Goal: Information Seeking & Learning: Learn about a topic

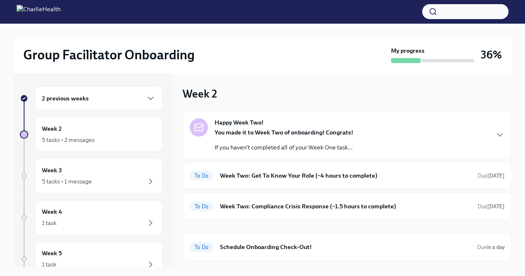
click at [237, 138] on div "You made it to Week Two of onboarding! Congrats! If you haven't completed all o…" at bounding box center [284, 139] width 139 height 23
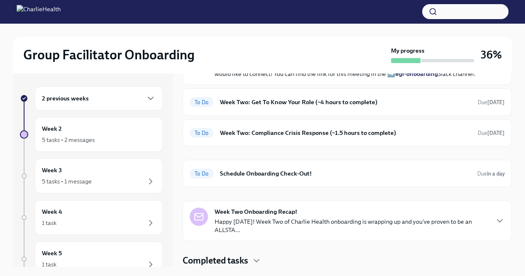
scroll to position [287, 0]
click at [240, 107] on h6 "Week Two: Get To Know Your Role (~4 hours to complete)" at bounding box center [345, 102] width 251 height 9
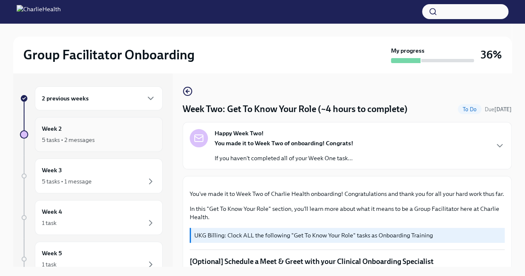
click at [54, 134] on div "Week 2 5 tasks • 2 messages" at bounding box center [99, 134] width 114 height 21
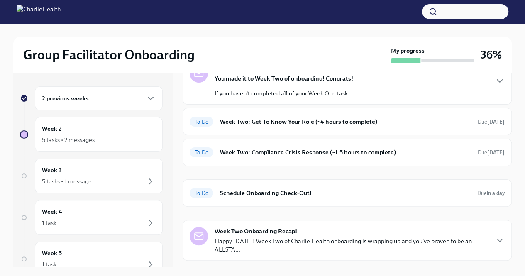
scroll to position [72, 0]
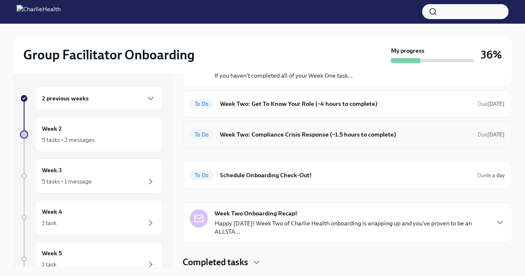
click at [236, 136] on h6 "Week Two: Compliance Crisis Response (~1.5 hours to complete)" at bounding box center [345, 134] width 251 height 9
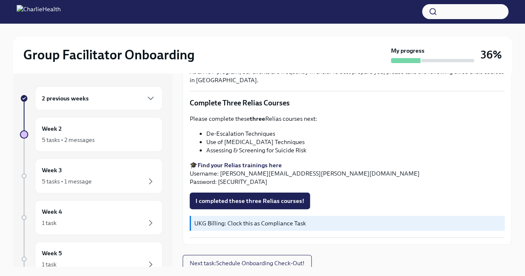
scroll to position [14, 0]
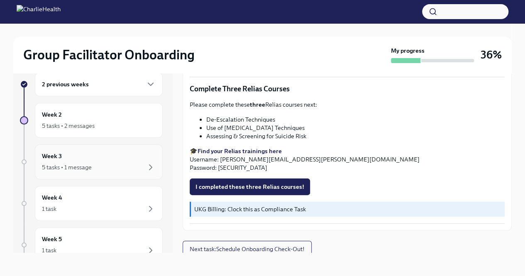
click at [49, 160] on div "Week 3 5 tasks • 1 message" at bounding box center [99, 162] width 114 height 21
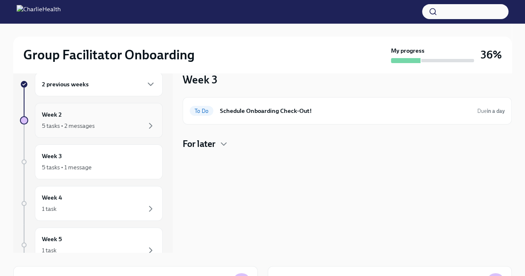
click at [62, 125] on div "5 tasks • 2 messages" at bounding box center [68, 126] width 53 height 8
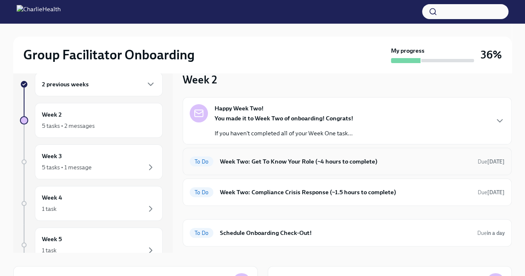
click at [230, 162] on h6 "Week Two: Get To Know Your Role (~4 hours to complete)" at bounding box center [345, 161] width 251 height 9
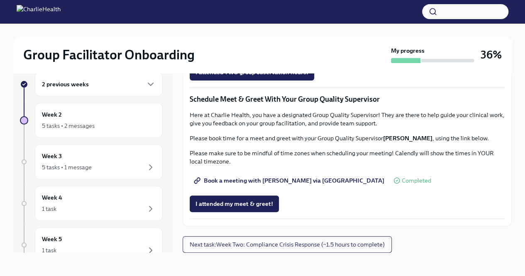
scroll to position [782, 0]
